Goal: Task Accomplishment & Management: Complete application form

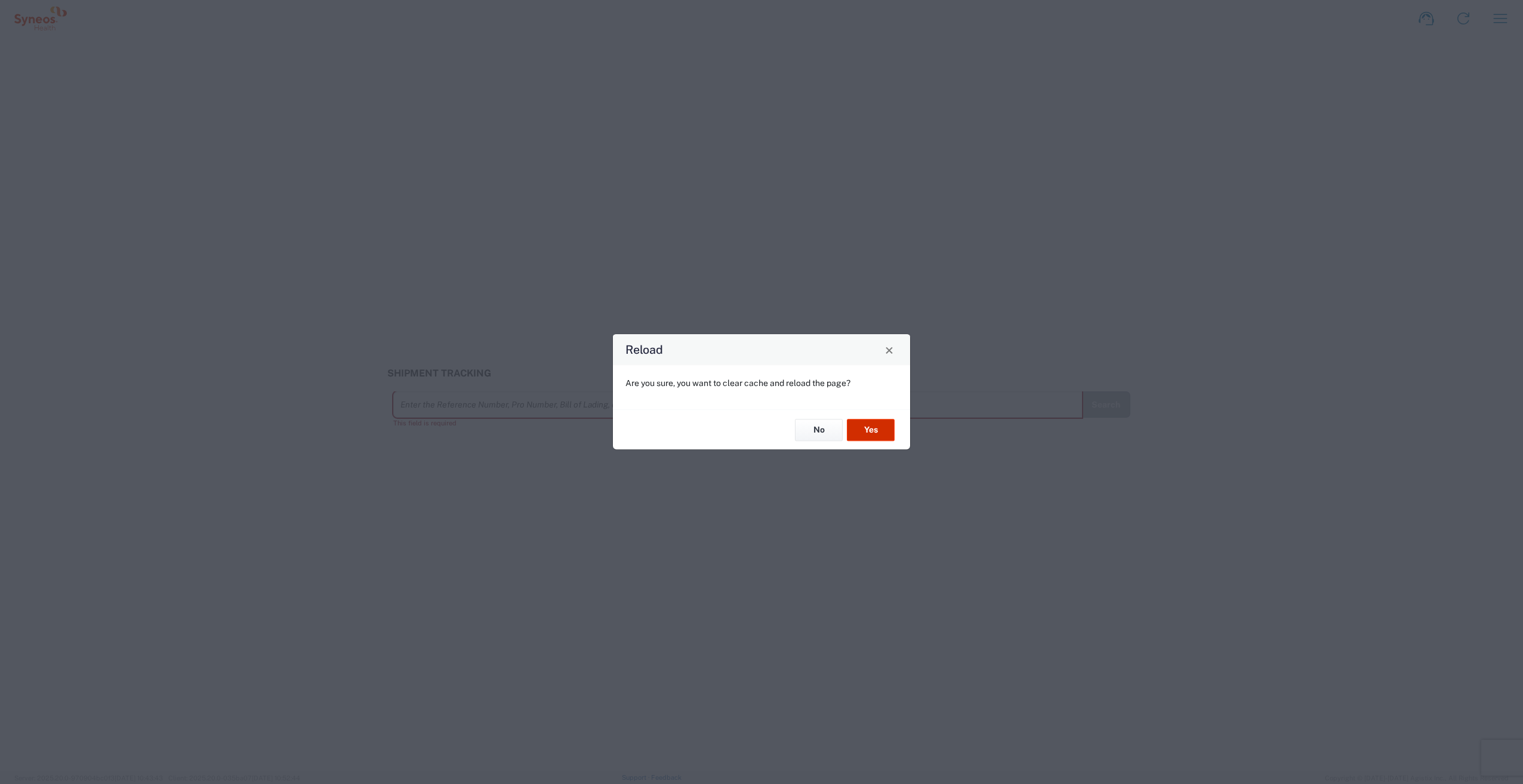
click at [884, 429] on button "Yes" at bounding box center [871, 429] width 48 height 22
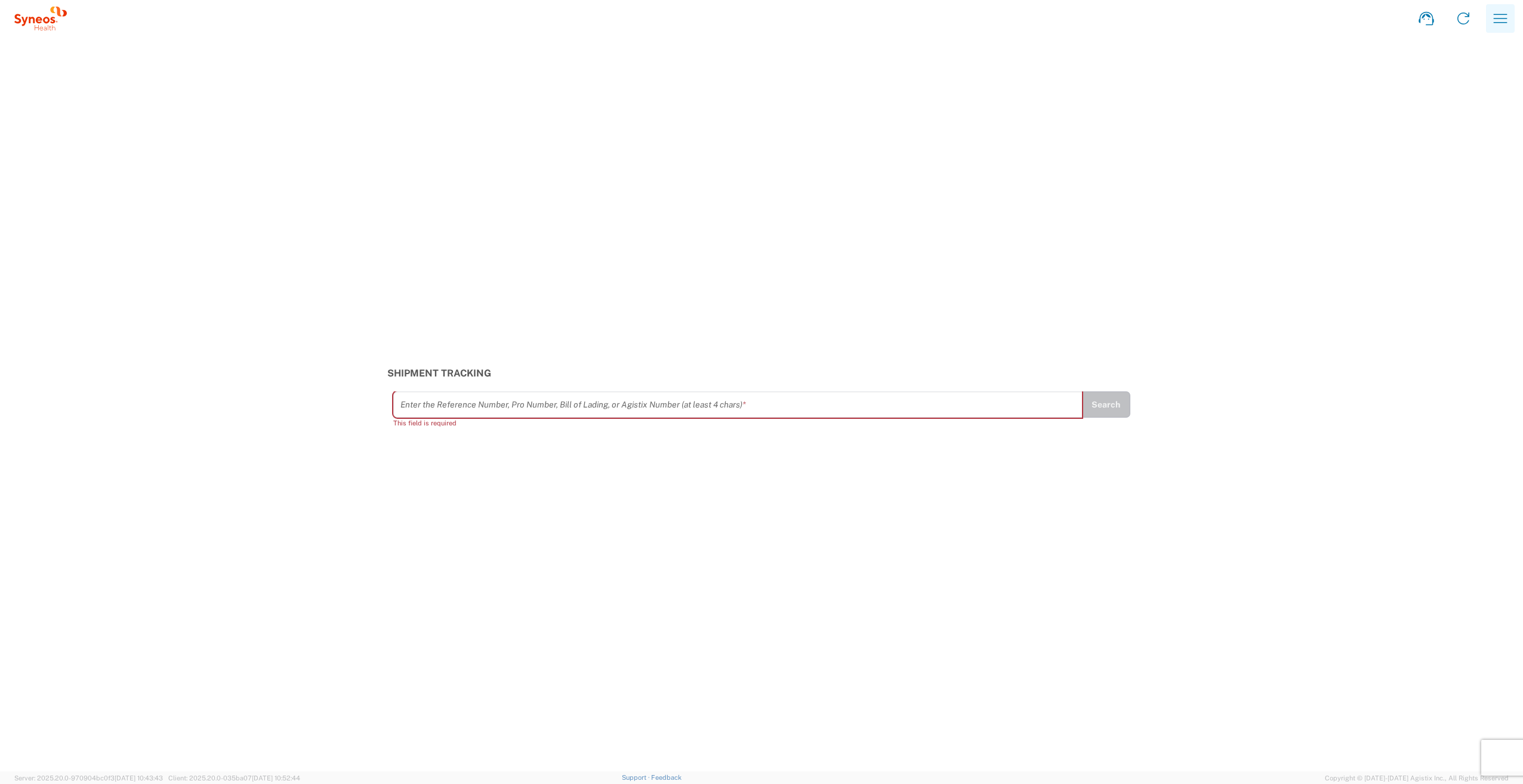
click at [1492, 20] on icon "button" at bounding box center [1500, 19] width 19 height 19
click at [1471, 129] on link "Desktop shipment request" at bounding box center [1440, 129] width 142 height 24
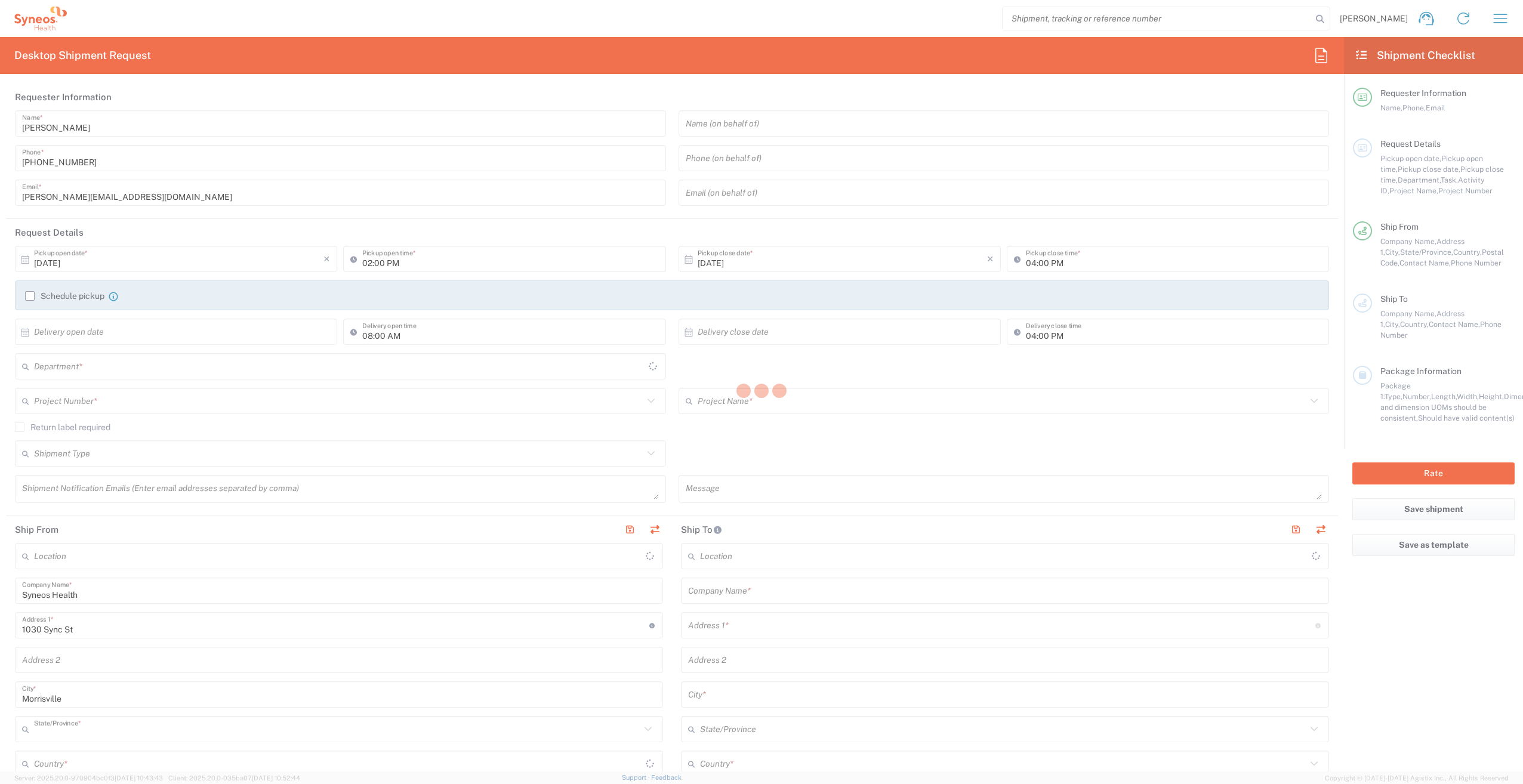
type input "North Carolina"
type input "3190"
type input "United States"
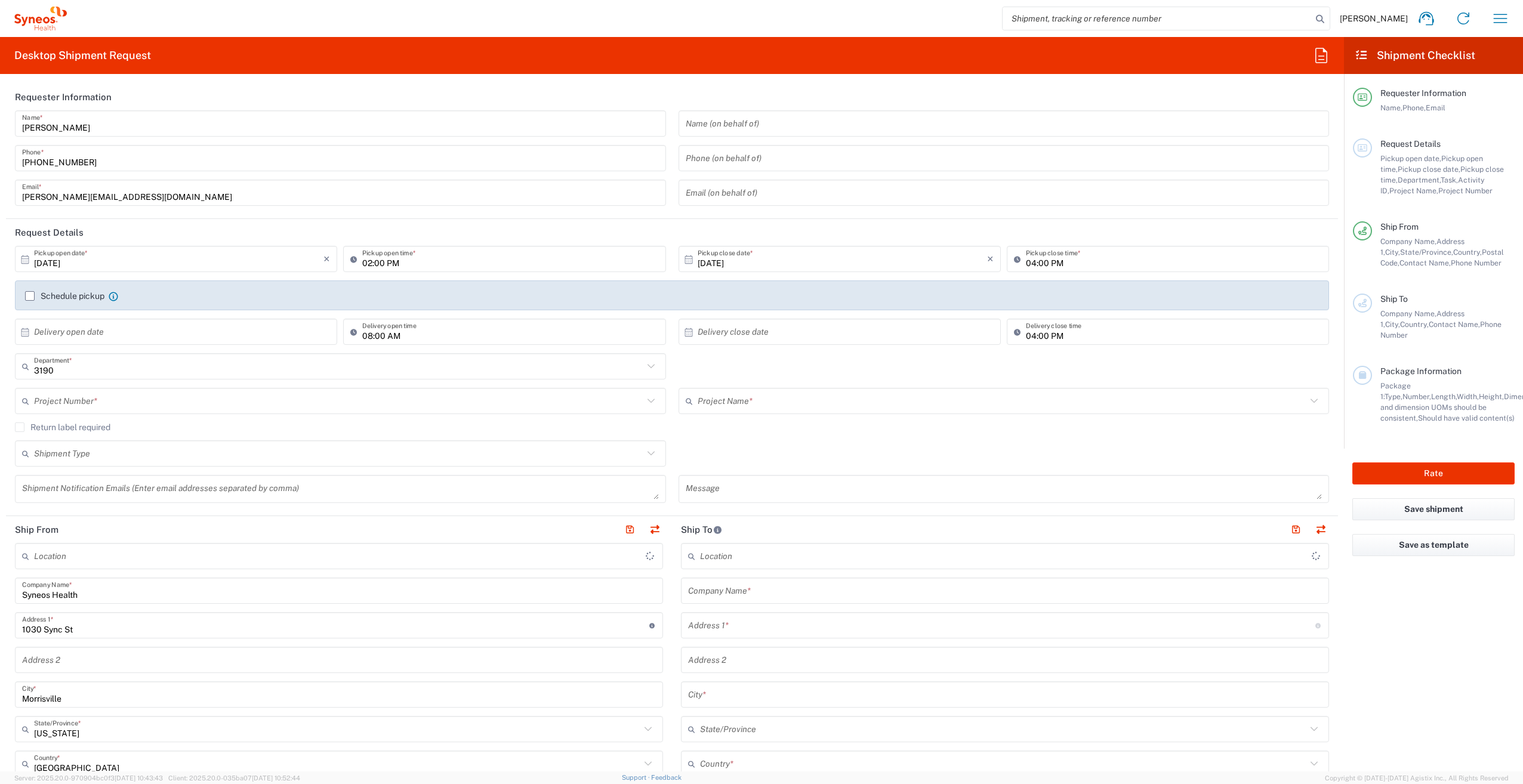
type input "Illingworth Rsrch Grp (USA) In"
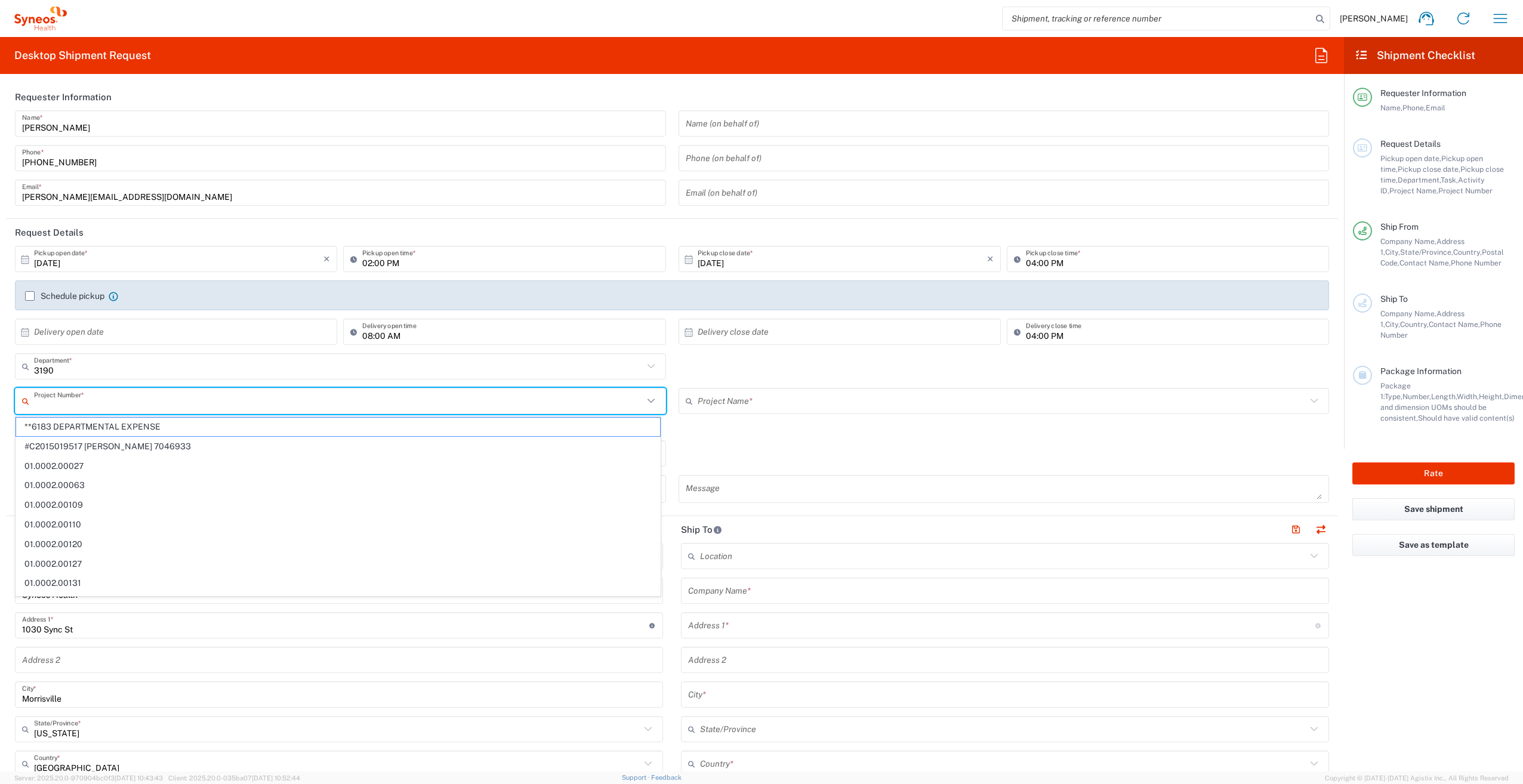
click at [516, 393] on input "text" at bounding box center [339, 401] width 609 height 21
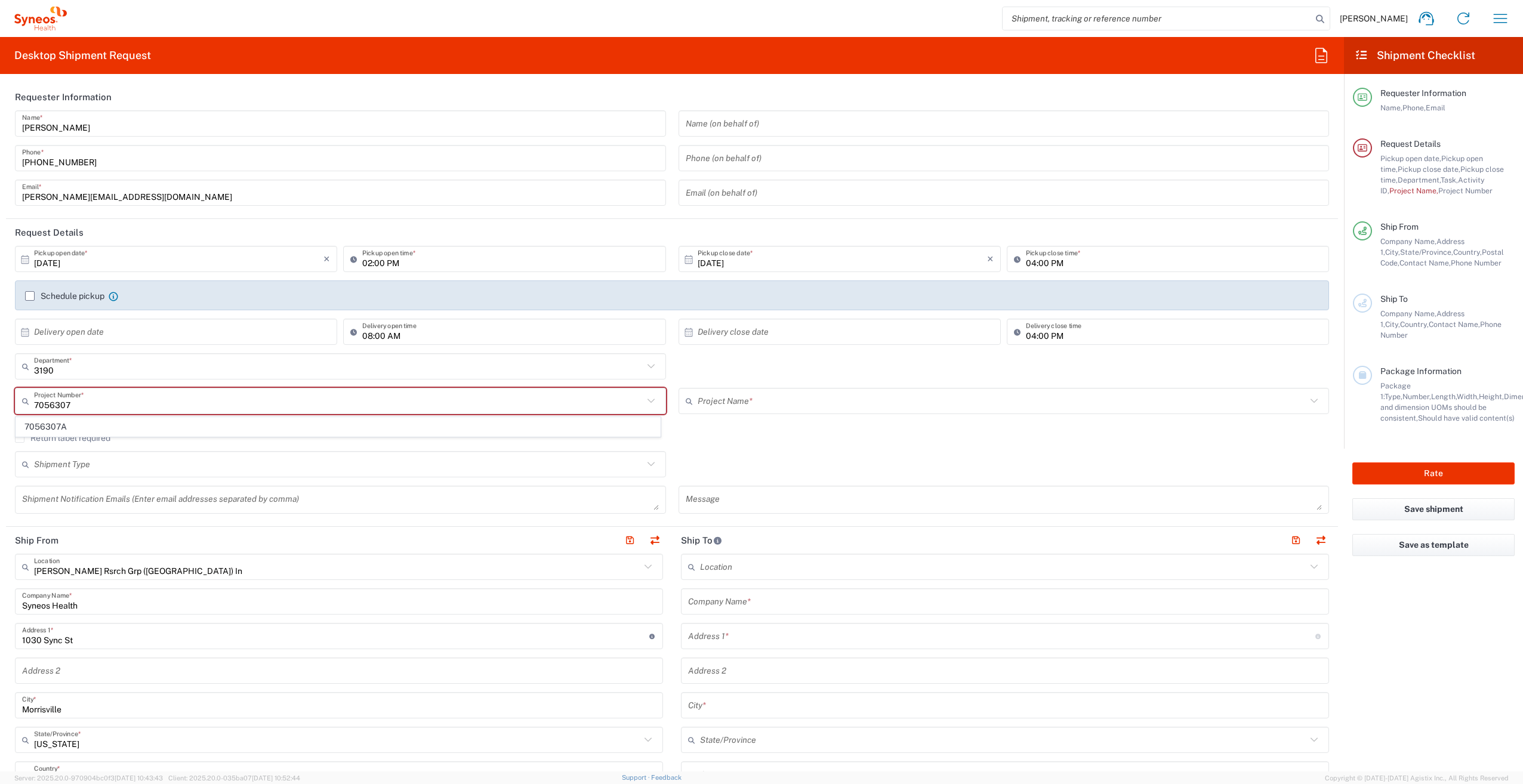
click at [509, 426] on span "7056307A" at bounding box center [338, 426] width 644 height 19
type input "7056307A"
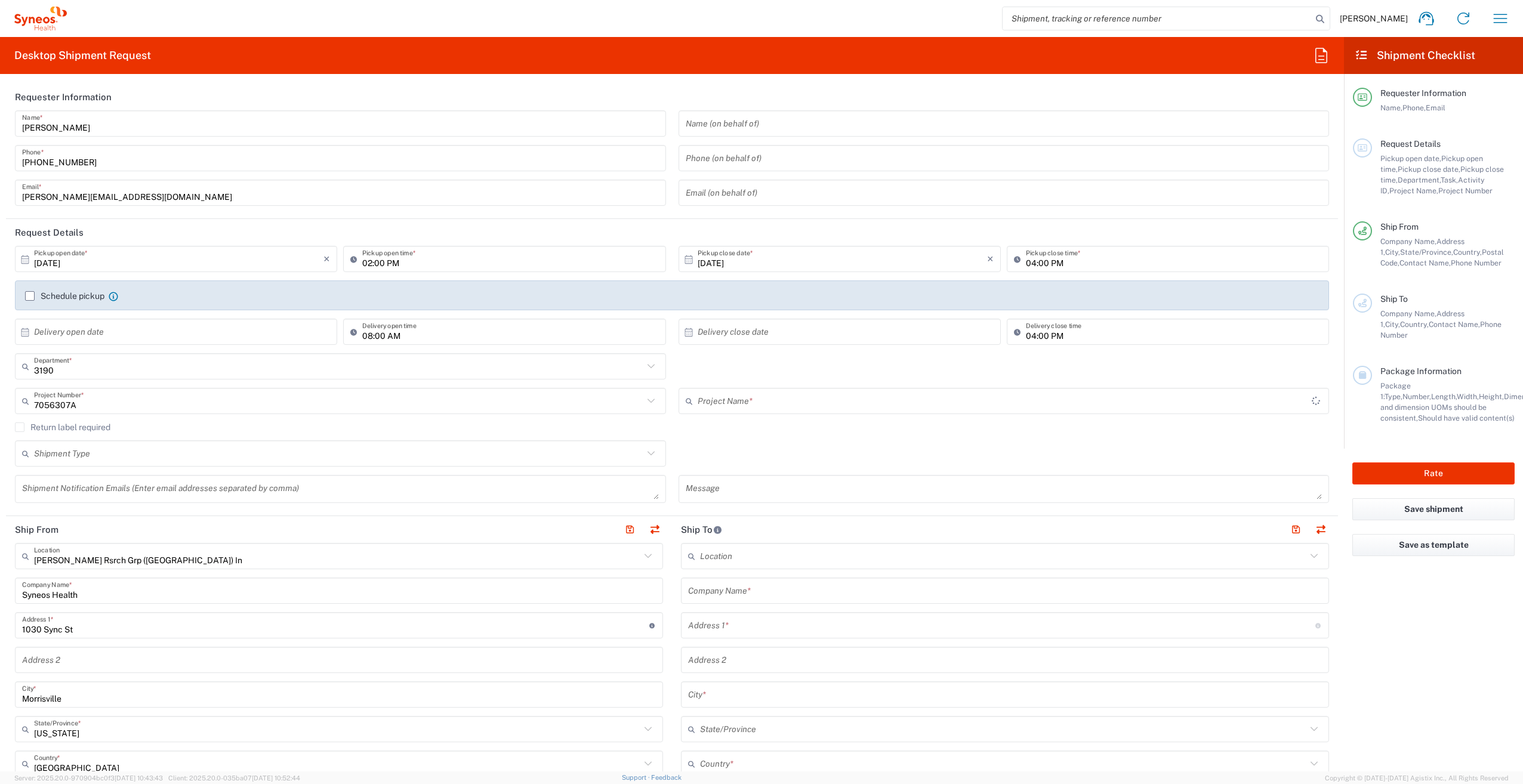
type input "802-ACC-002A"
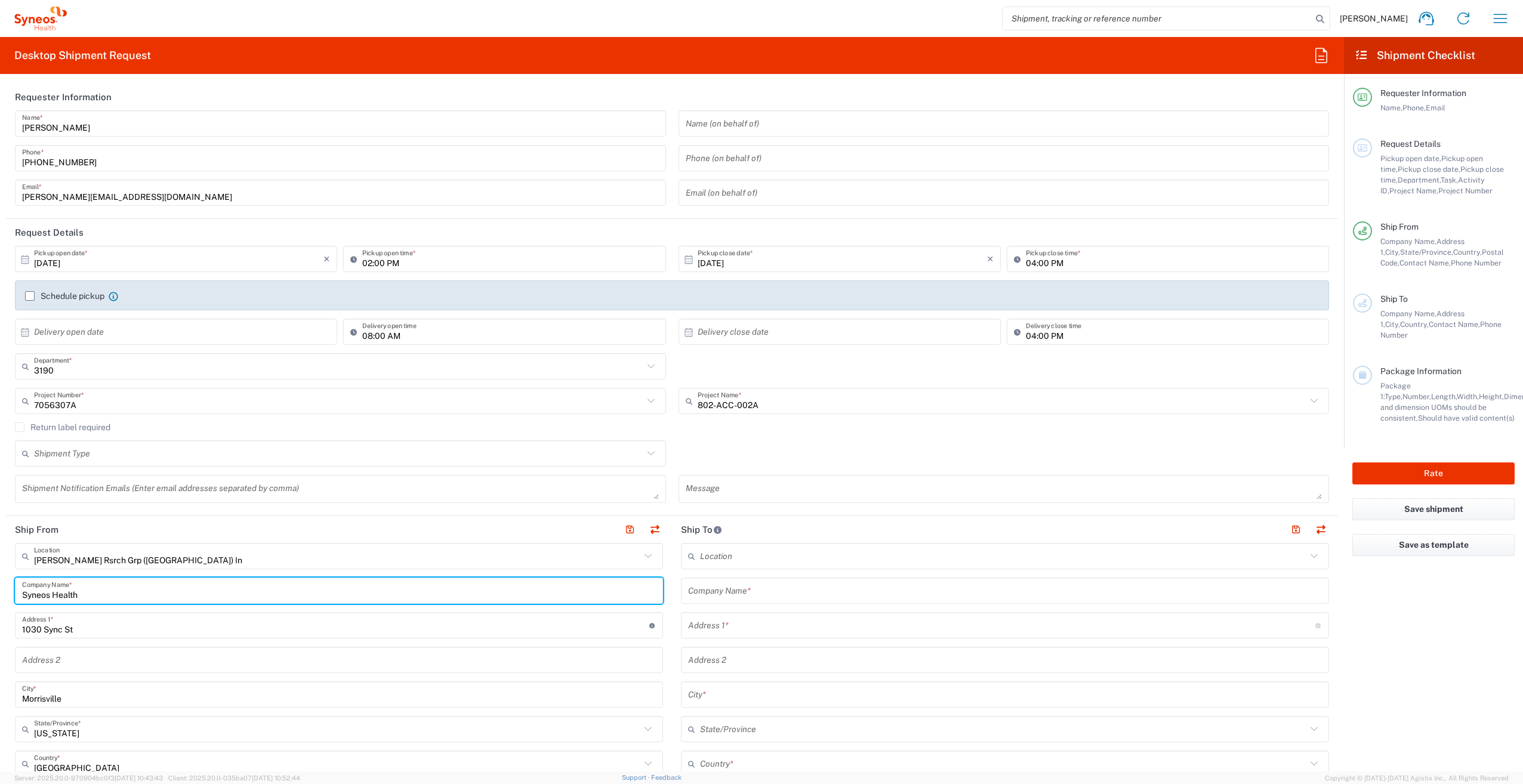
click at [409, 589] on input "Syneos Health" at bounding box center [339, 591] width 634 height 21
type input "S"
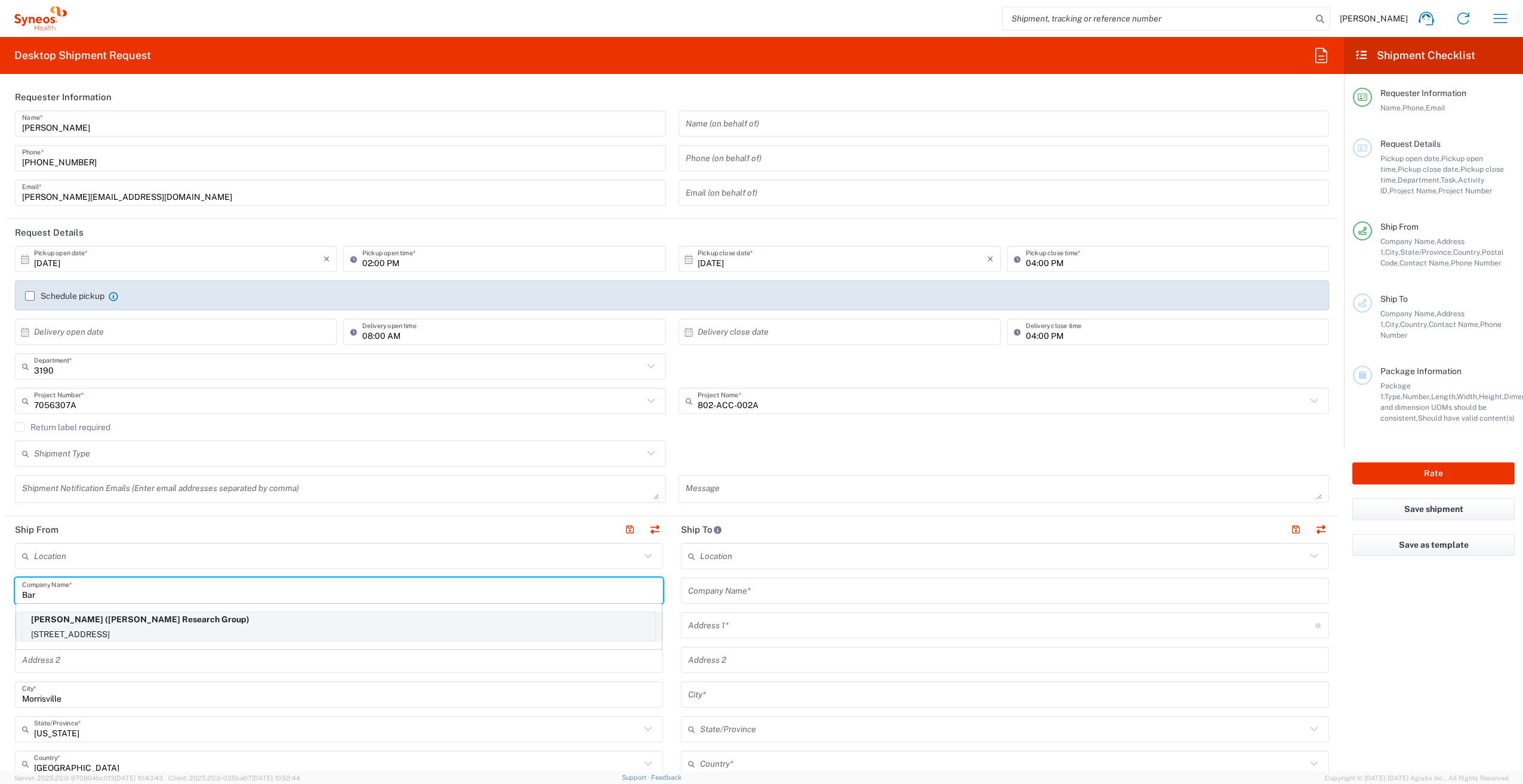
click at [403, 623] on p "Barbara McDonald (Illingworth Research Group)" at bounding box center [339, 619] width 633 height 15
type input "Barbara McDonald"
type input "2925 Warrington Road"
type input "SHAKER HEIGHTS"
type input "Ohio"
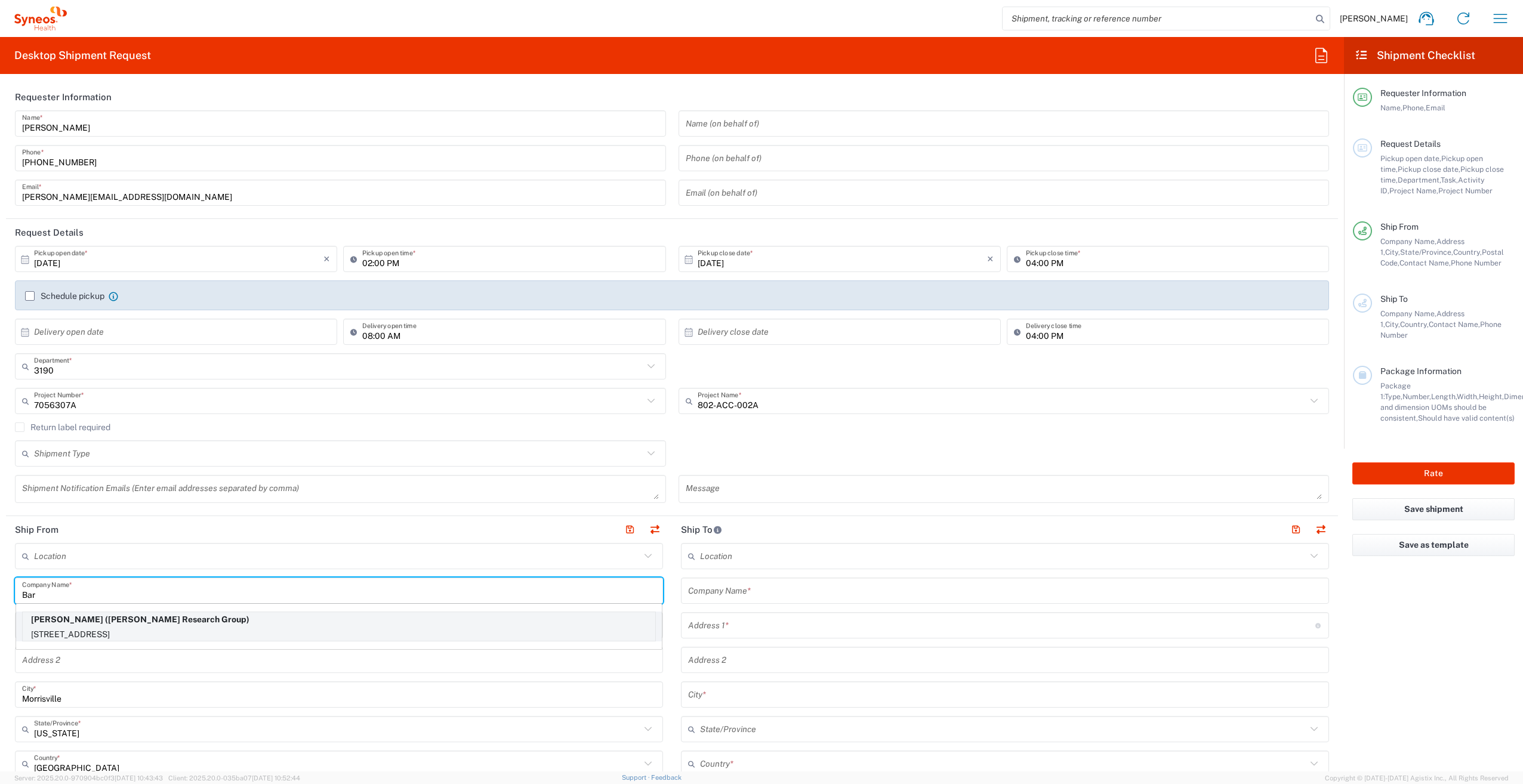
type input "44120"
type input "Illingworth Research Group"
type input "216-538-1354"
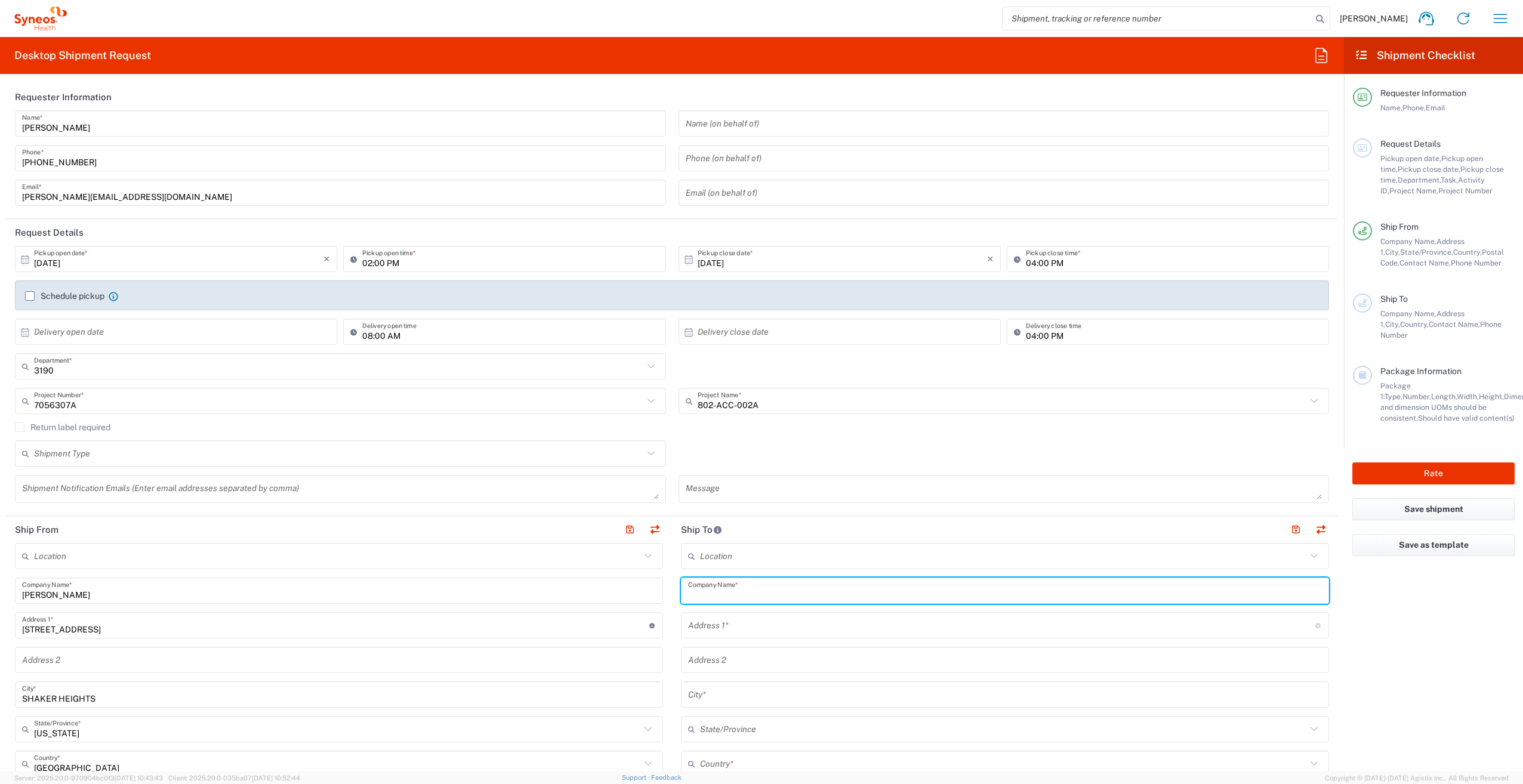
click at [869, 583] on input "text" at bounding box center [1005, 591] width 634 height 21
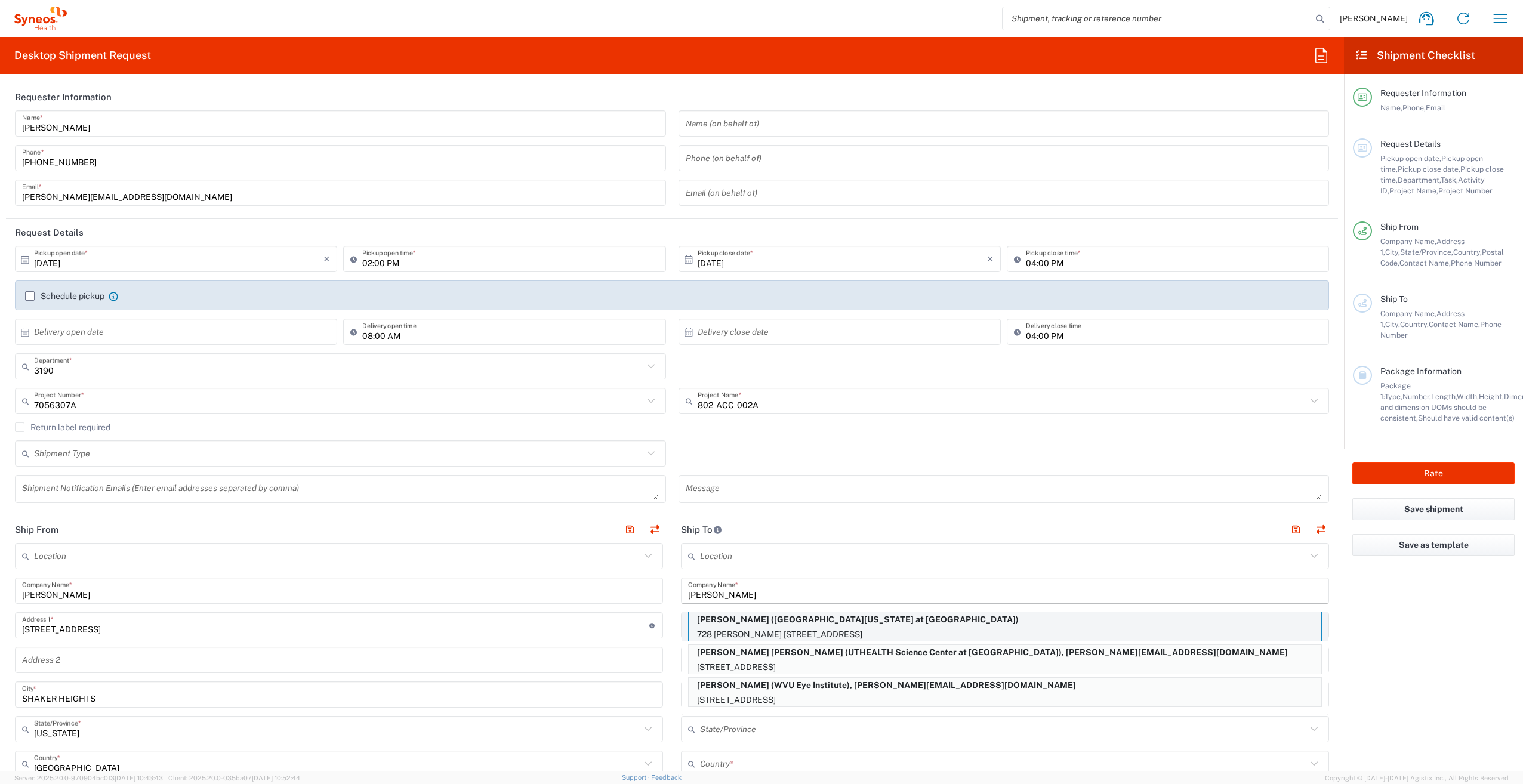
click at [881, 632] on p "728 Richard Arrington Jr. BLVD South, Suite 247, Birmingham, AL, 35233, US" at bounding box center [1005, 634] width 633 height 15
type input "Christina Chrissy Desruisseau"
type input "728 Richard Arrington Jr. BLVD South"
type input "Suite 247"
type input "Birmingham"
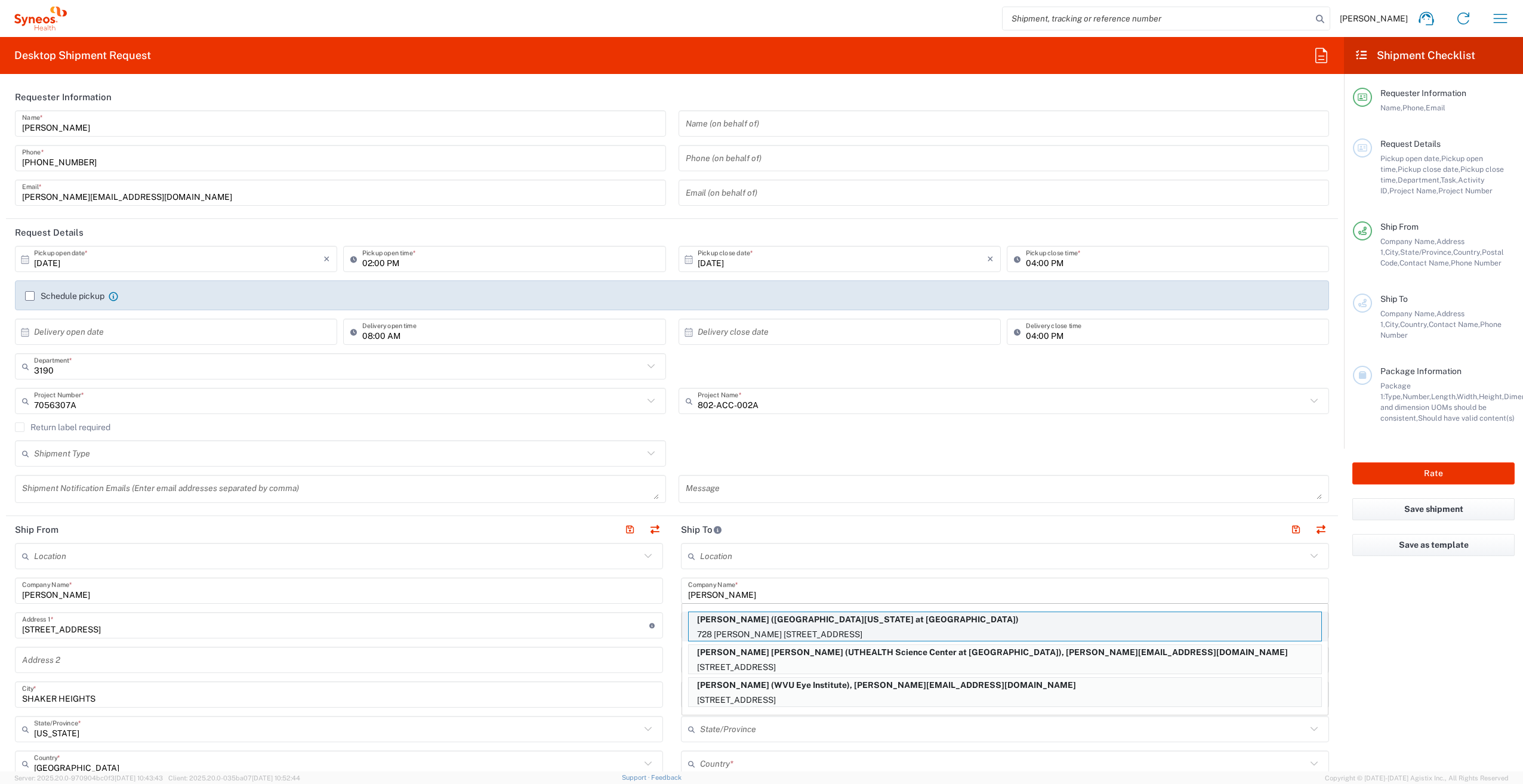
type input "United States"
type input "35233"
type input "University of Alabama at Birmingham"
type input "205-975-2935"
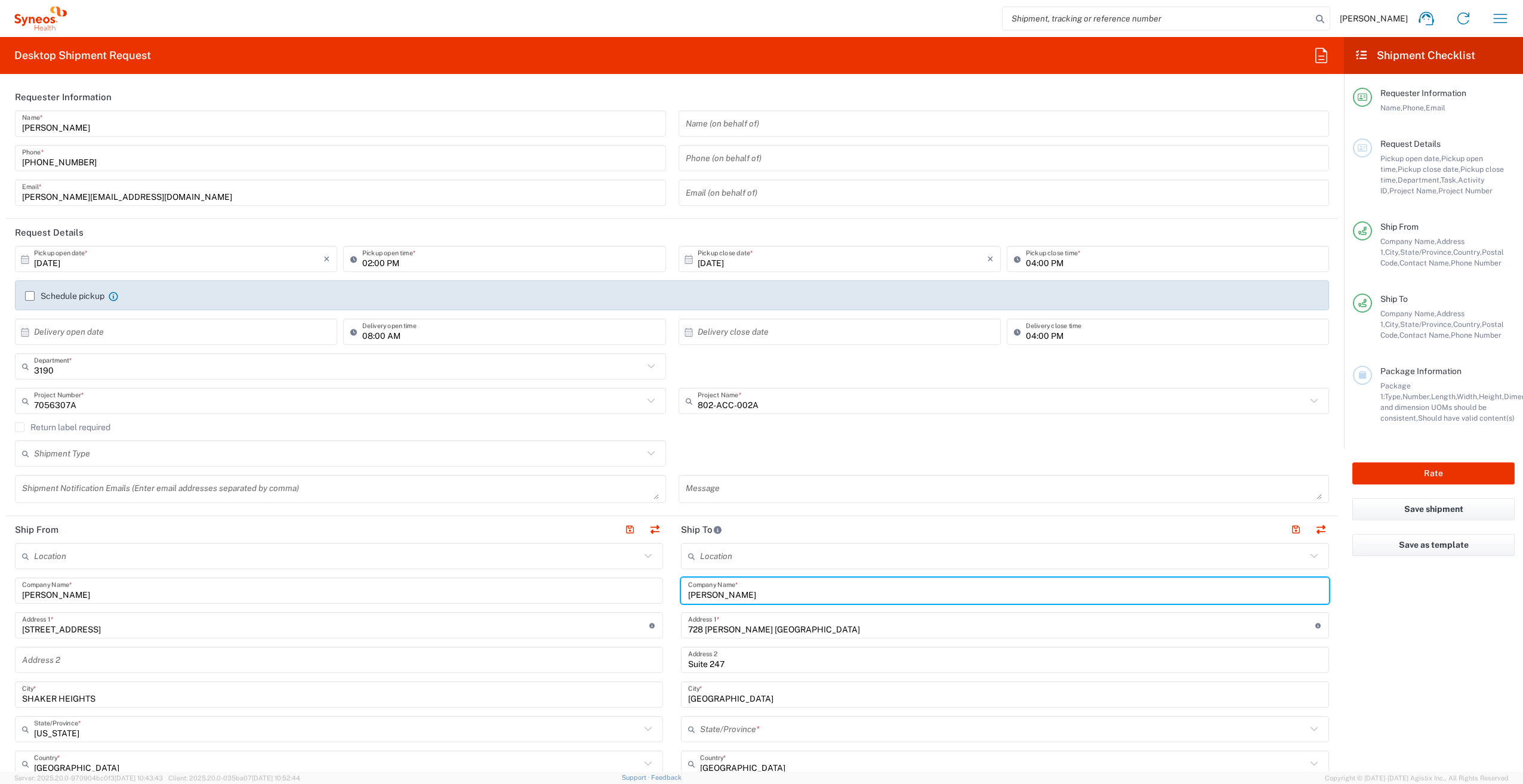
type input "Alabama"
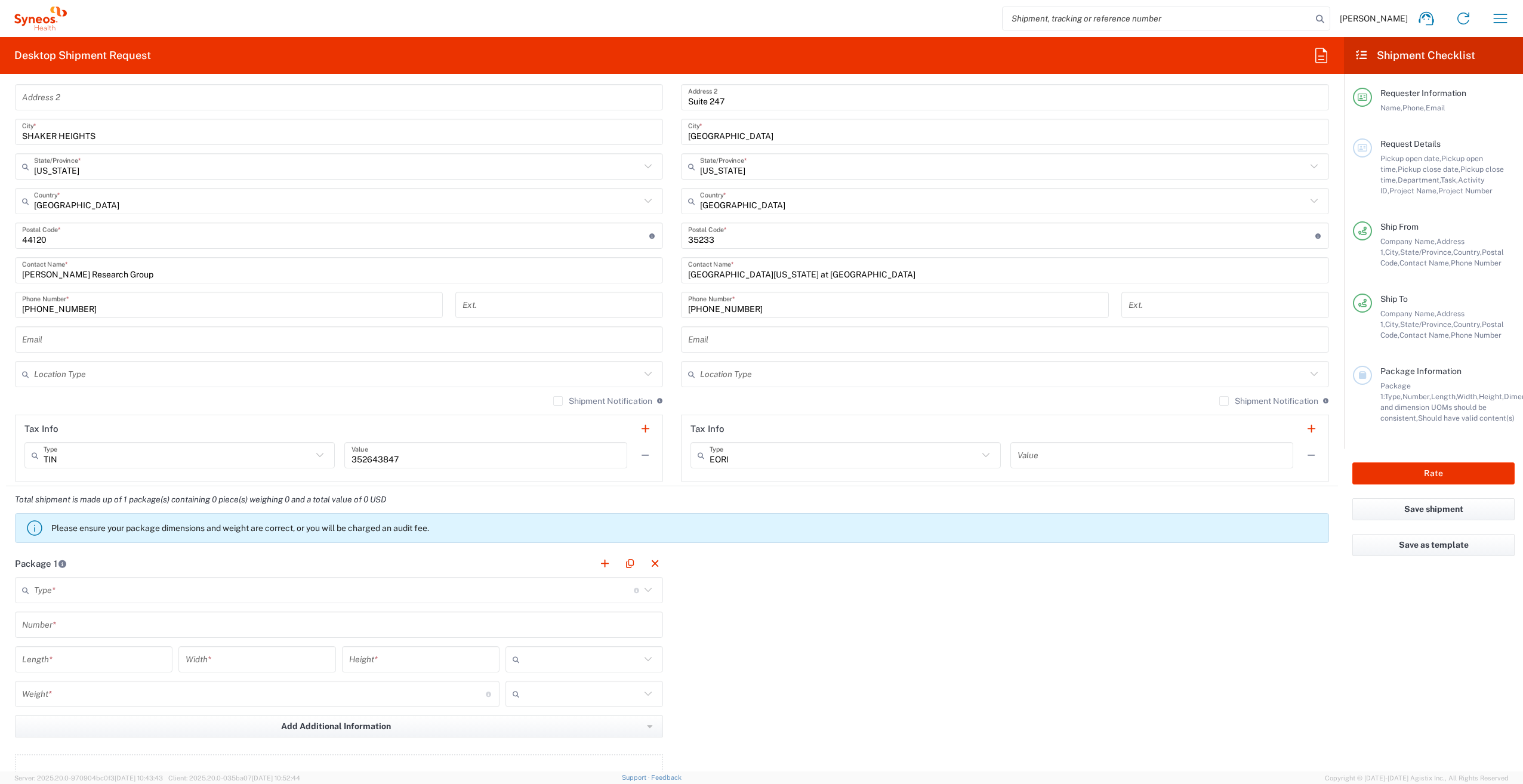
scroll to position [583, 0]
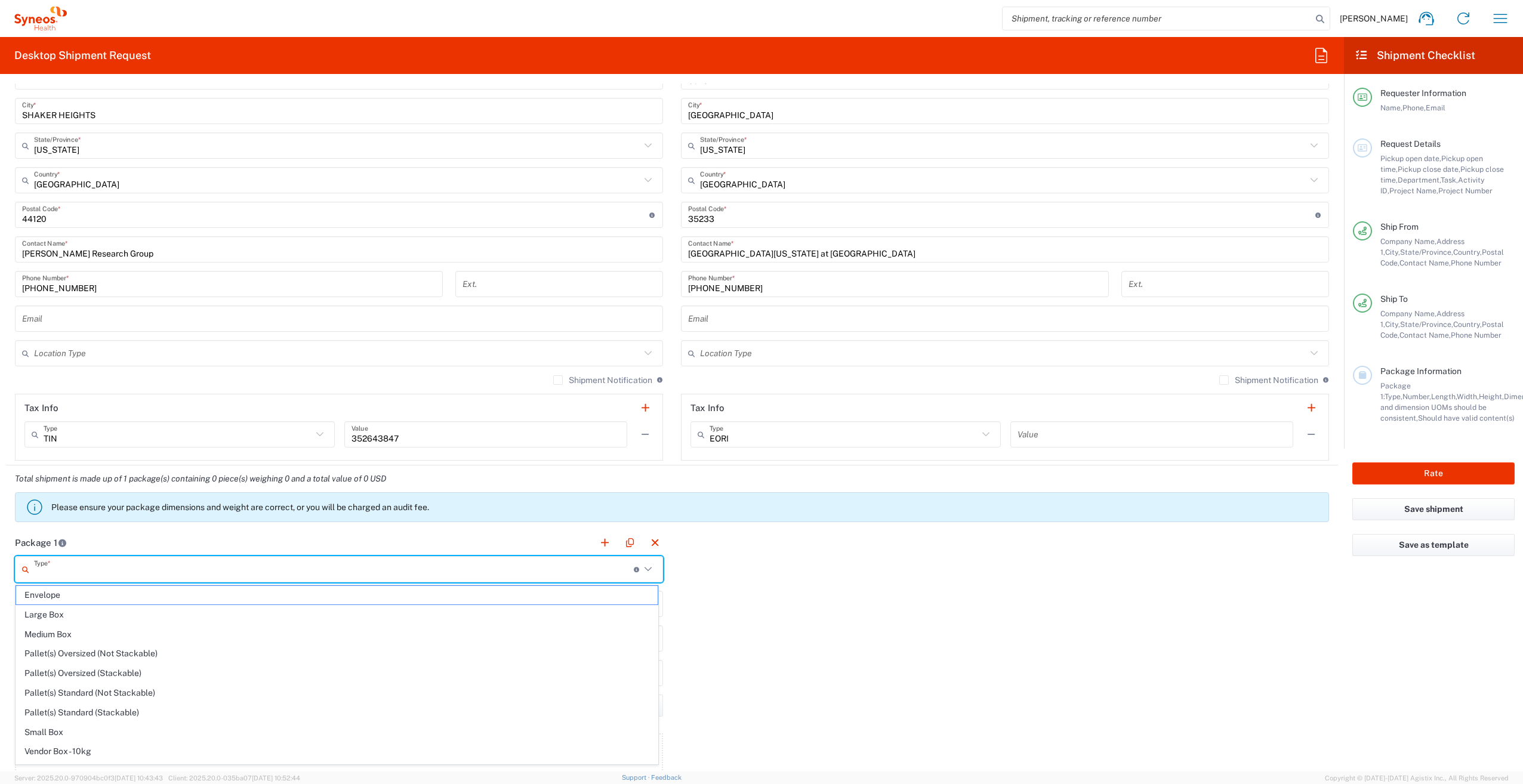
click at [288, 561] on input "text" at bounding box center [334, 569] width 600 height 21
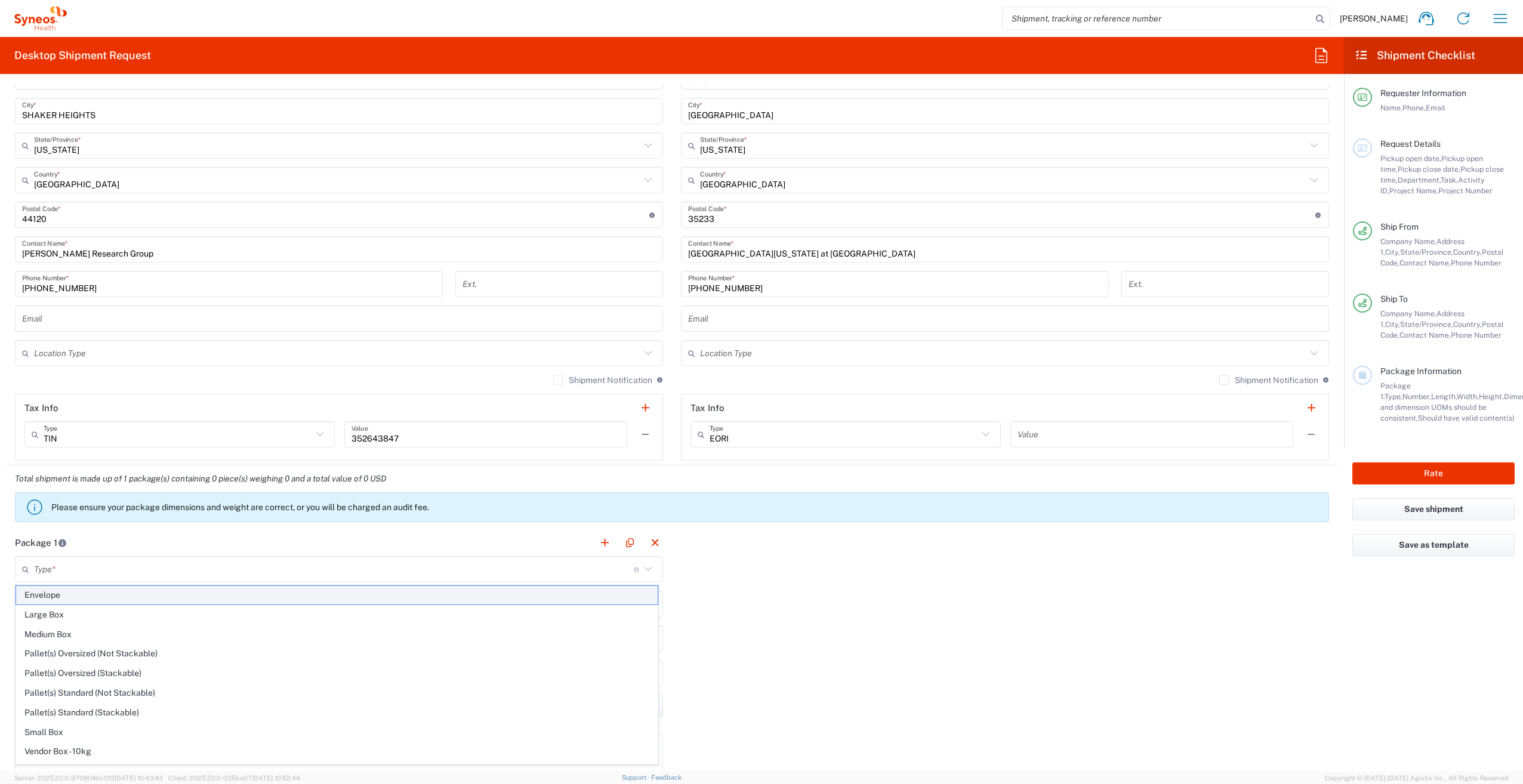
click at [222, 589] on span "Envelope" at bounding box center [337, 595] width 642 height 19
type input "Envelope"
type input "1"
type input "9.5"
type input "12.5"
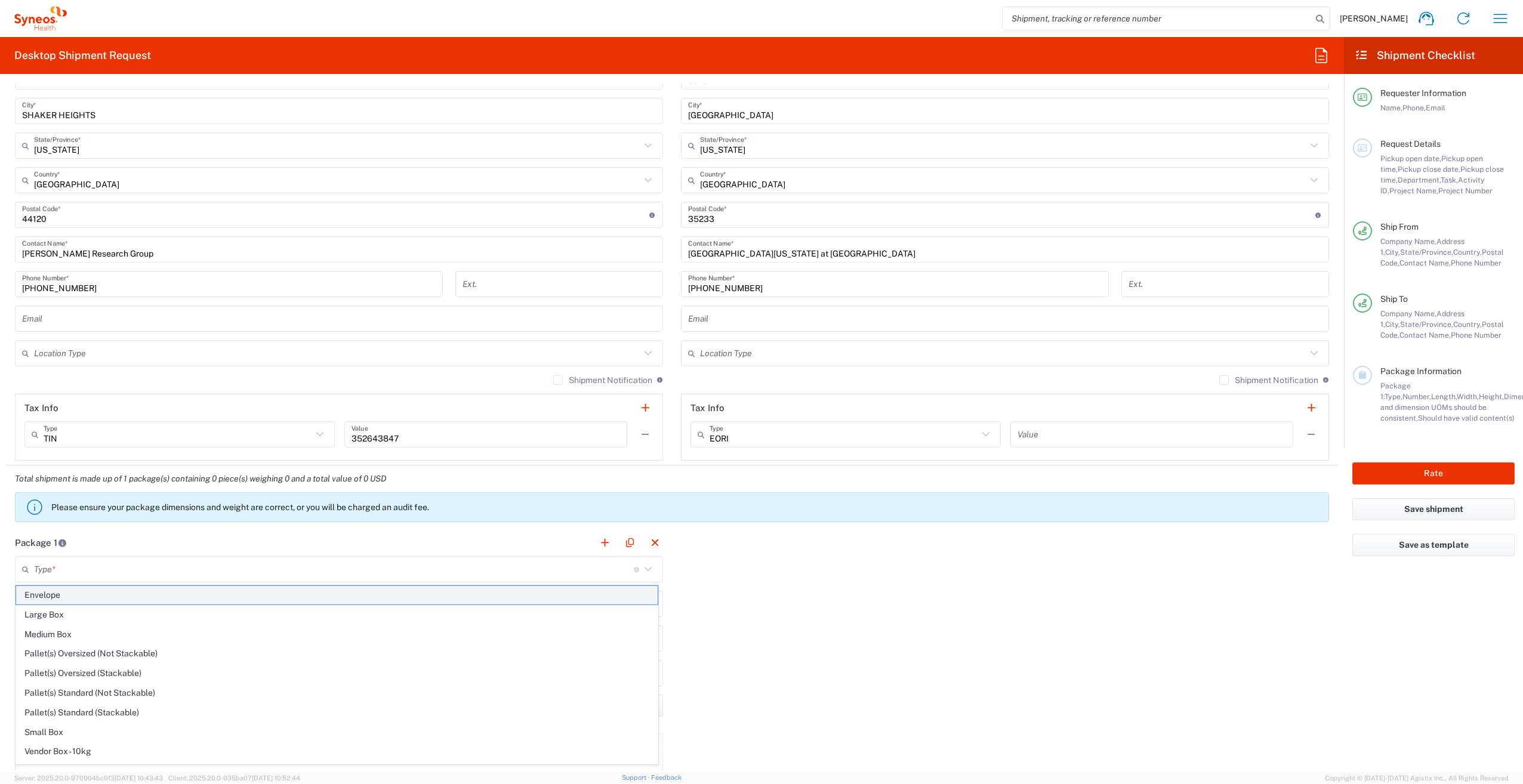
type input "0.25"
type input "in"
type input "0.45"
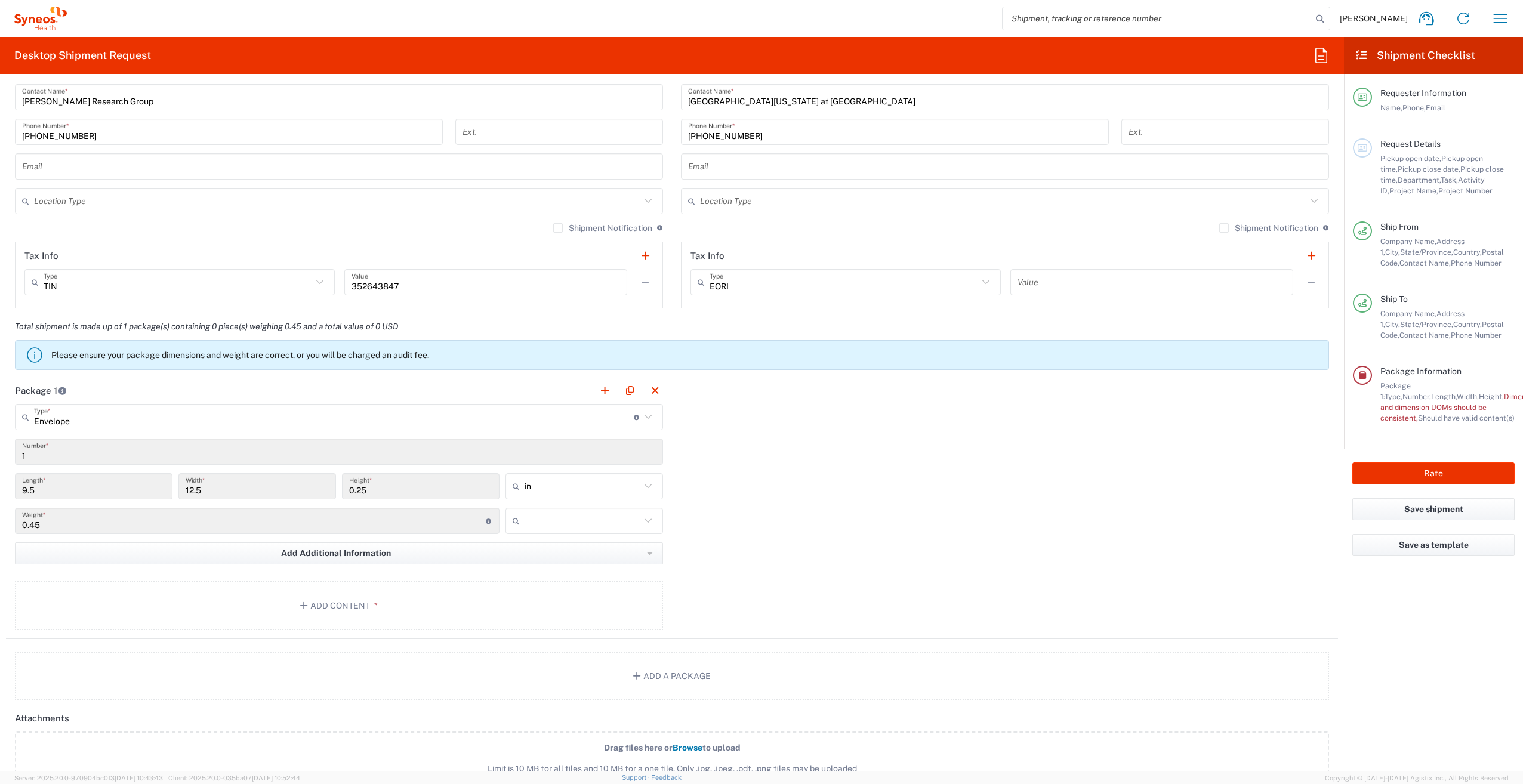
scroll to position [736, 0]
click at [651, 521] on icon at bounding box center [648, 520] width 16 height 16
click at [622, 564] on span "lbs" at bounding box center [580, 565] width 154 height 19
type input "lbs"
click at [510, 597] on button "Add Content *" at bounding box center [339, 605] width 648 height 49
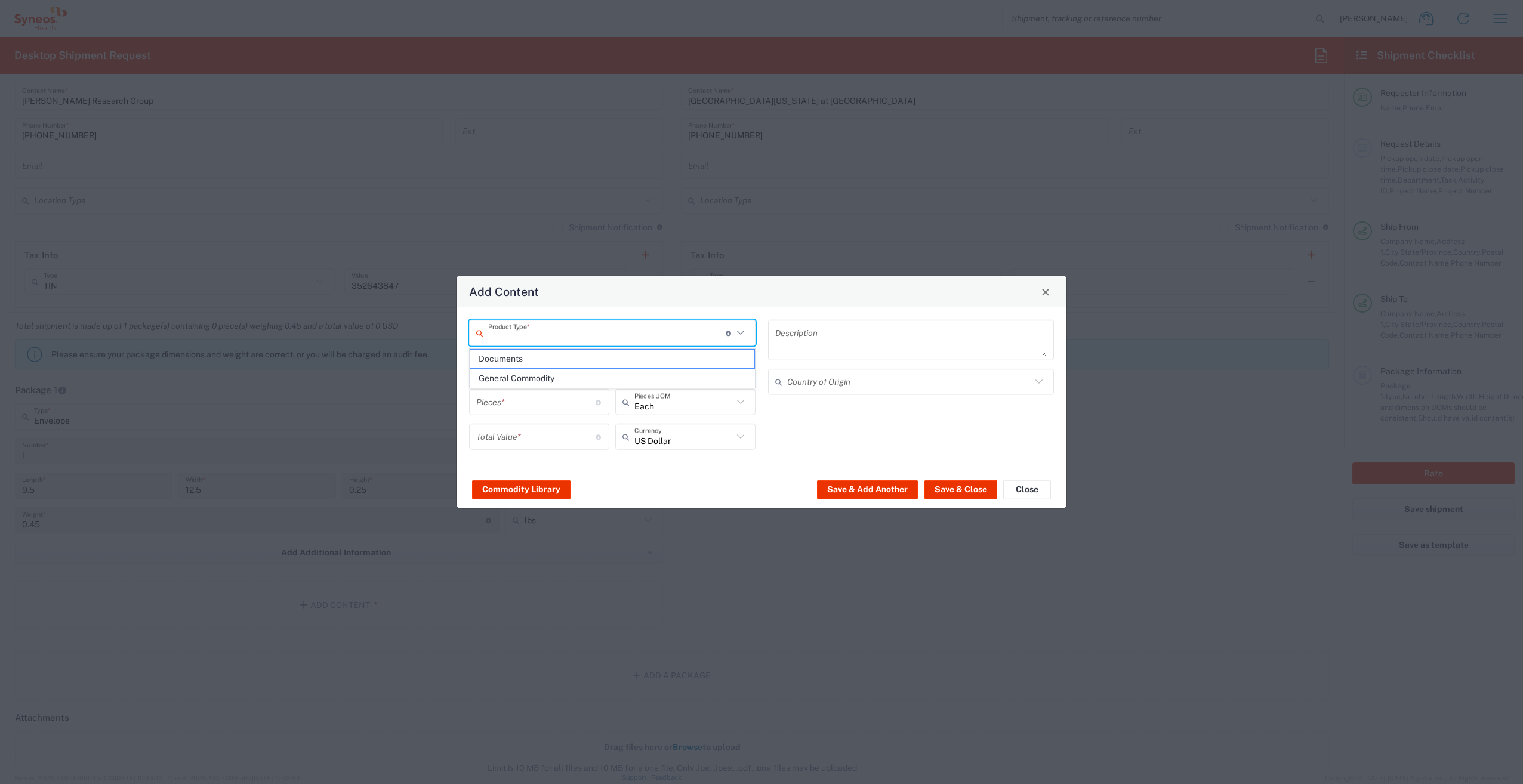
click at [615, 329] on input "text" at bounding box center [607, 332] width 237 height 21
click at [621, 360] on span "Documents" at bounding box center [612, 359] width 284 height 19
type input "Documents"
type input "1"
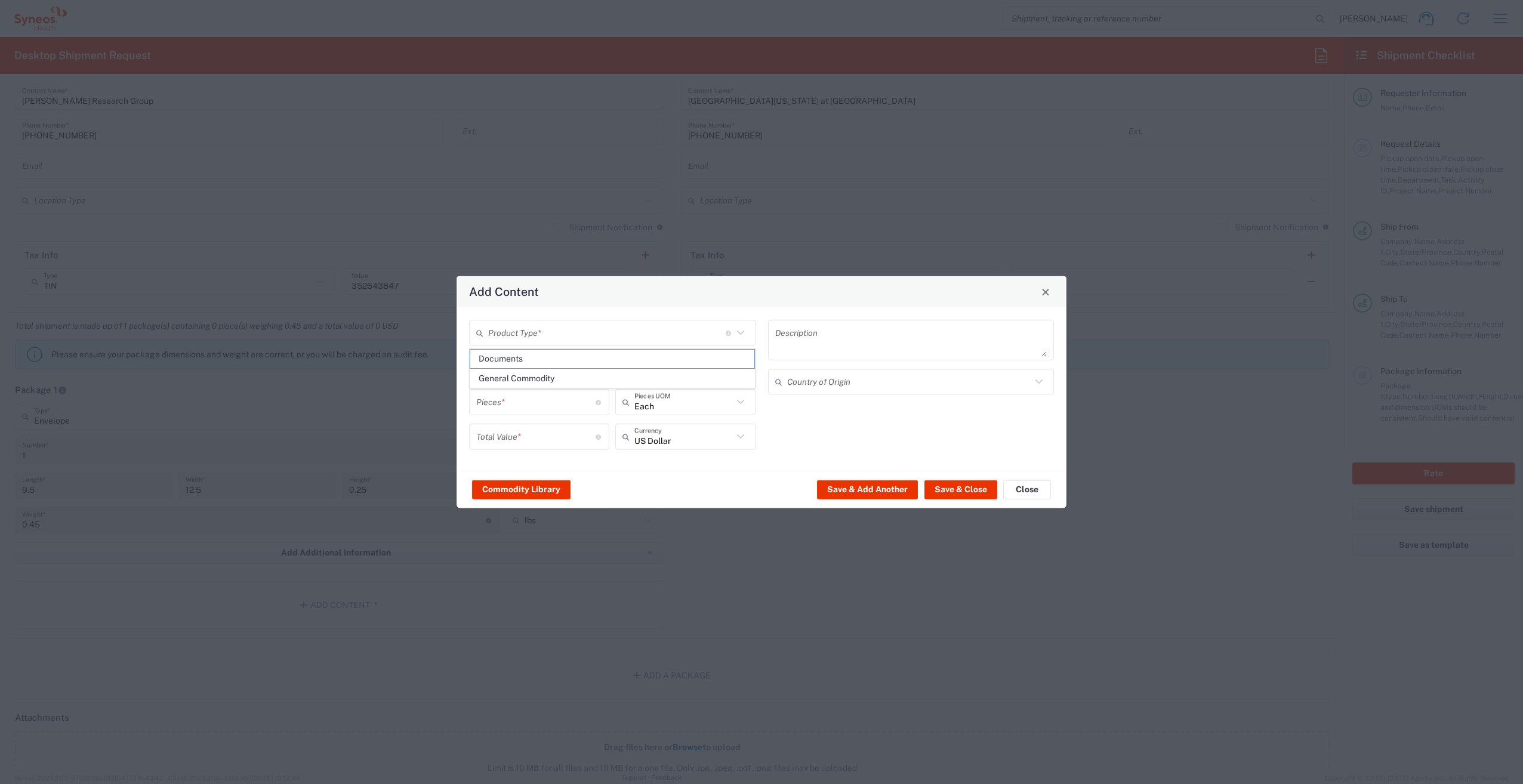
type input "1"
type textarea "Documents"
click at [977, 492] on button "Save & Close" at bounding box center [961, 489] width 73 height 19
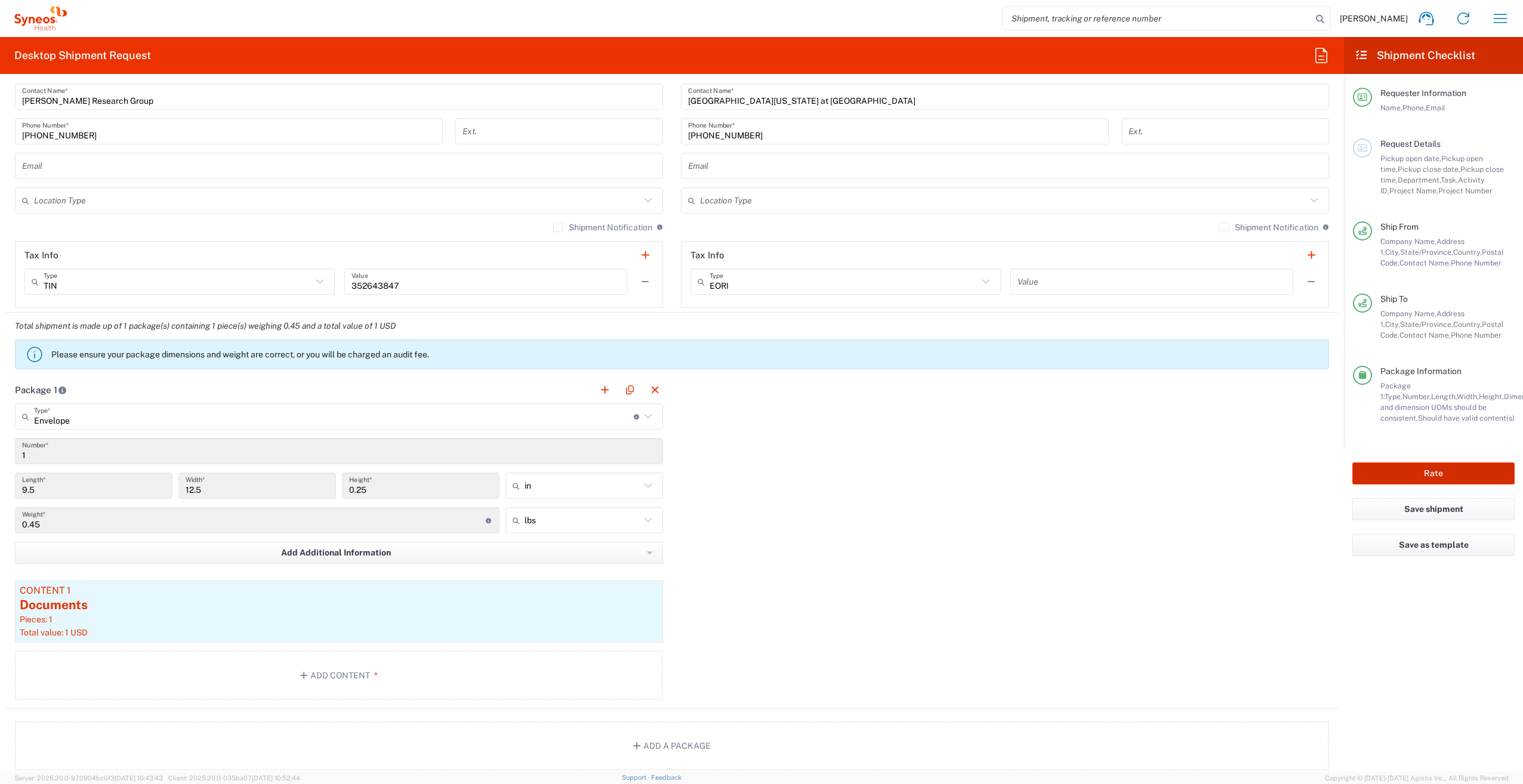
click at [1438, 471] on button "Rate" at bounding box center [1433, 473] width 162 height 22
type input "7056307A"
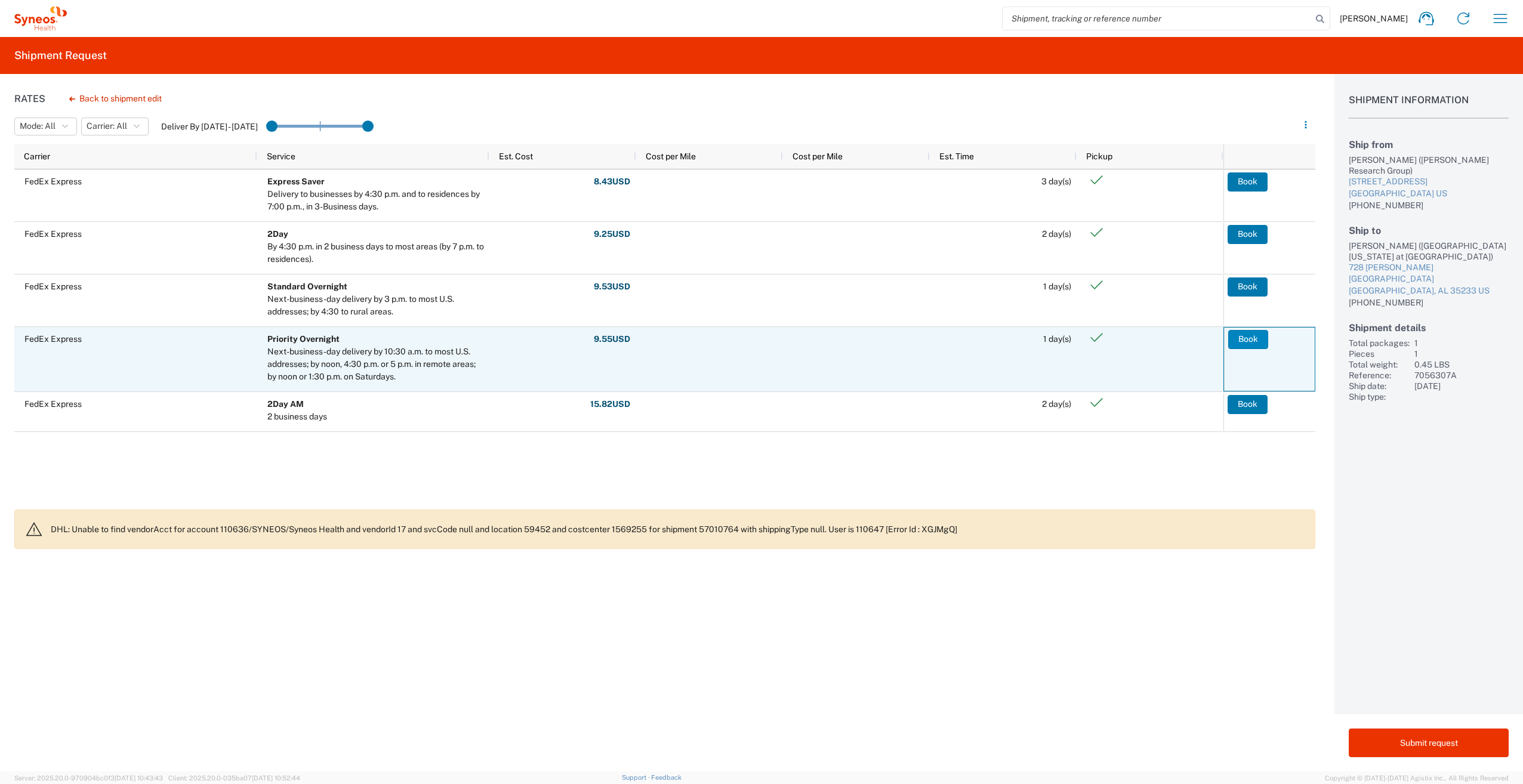
click at [1249, 340] on button "Book" at bounding box center [1248, 340] width 40 height 19
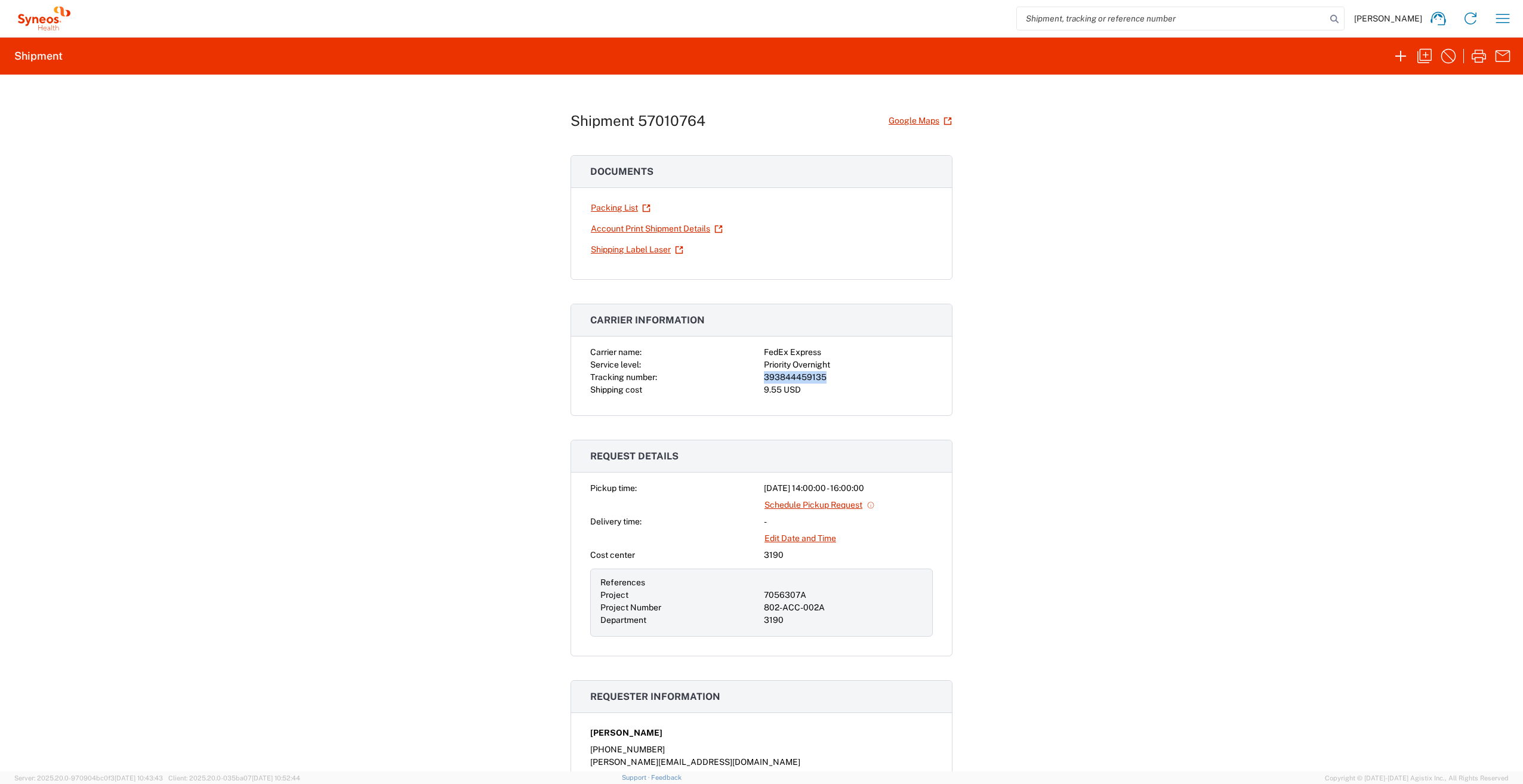
drag, startPoint x: 760, startPoint y: 377, endPoint x: 820, endPoint y: 377, distance: 60.0
click at [820, 377] on div "393844459135" at bounding box center [848, 377] width 169 height 13
copy div "393844459135"
click at [531, 444] on div "Shipment 57010764 Google Maps Documents Packing List Account Print Shipment Det…" at bounding box center [762, 423] width 1523 height 697
click at [1484, 68] on button "button" at bounding box center [1479, 56] width 24 height 24
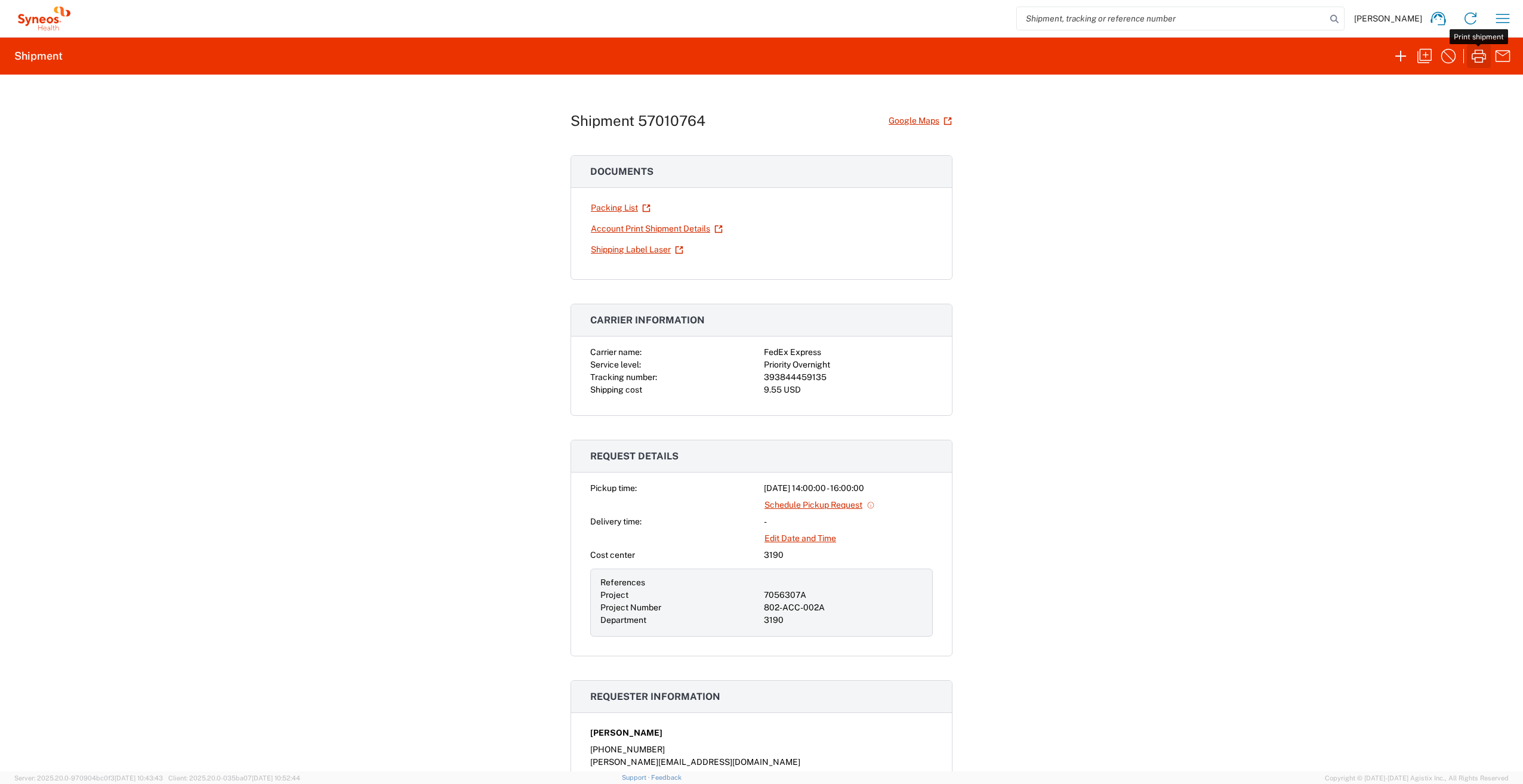
click at [1473, 55] on icon "button" at bounding box center [1479, 56] width 19 height 19
